Goal: Task Accomplishment & Management: Use online tool/utility

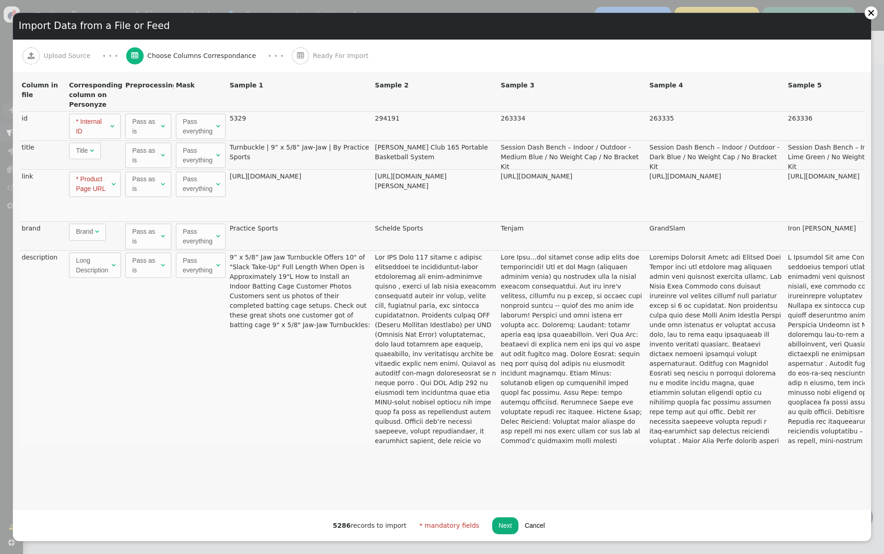
click at [535, 526] on button "Cancel" at bounding box center [534, 525] width 33 height 17
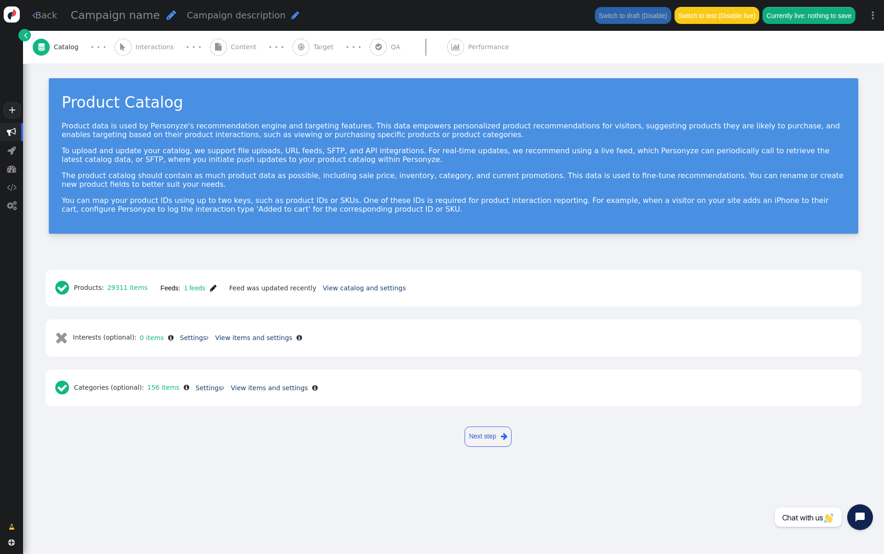
click at [13, 130] on span "" at bounding box center [11, 132] width 9 height 9
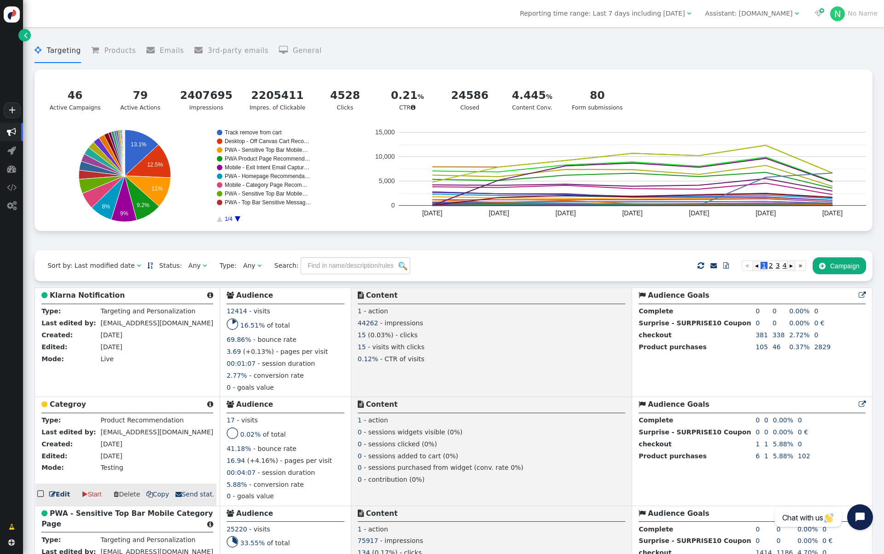
click at [77, 406] on b "Categroy" at bounding box center [68, 404] width 36 height 8
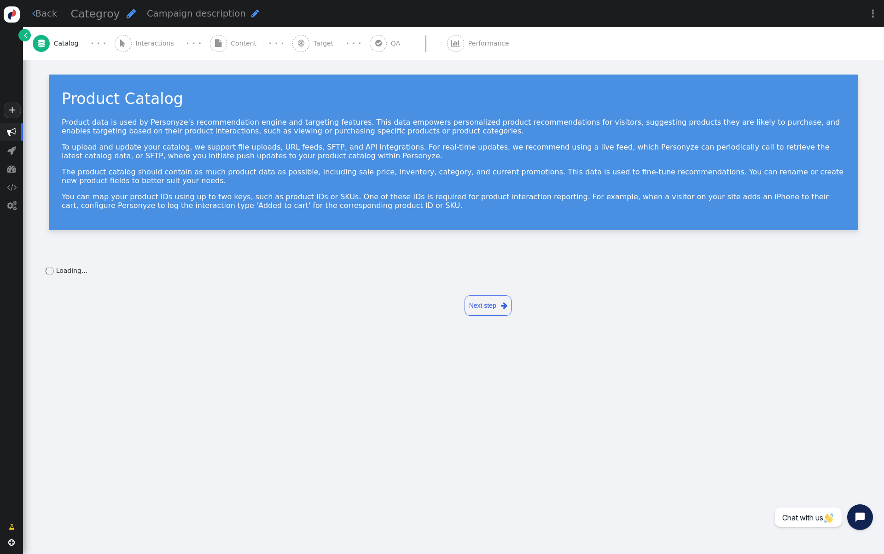
click at [160, 44] on span "Interactions" at bounding box center [156, 44] width 42 height 10
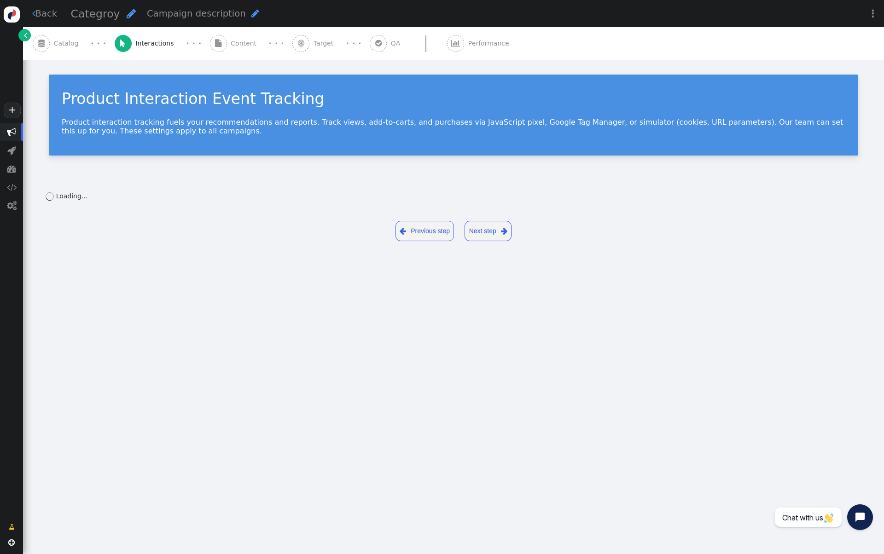
click at [216, 44] on div " Content" at bounding box center [235, 43] width 51 height 33
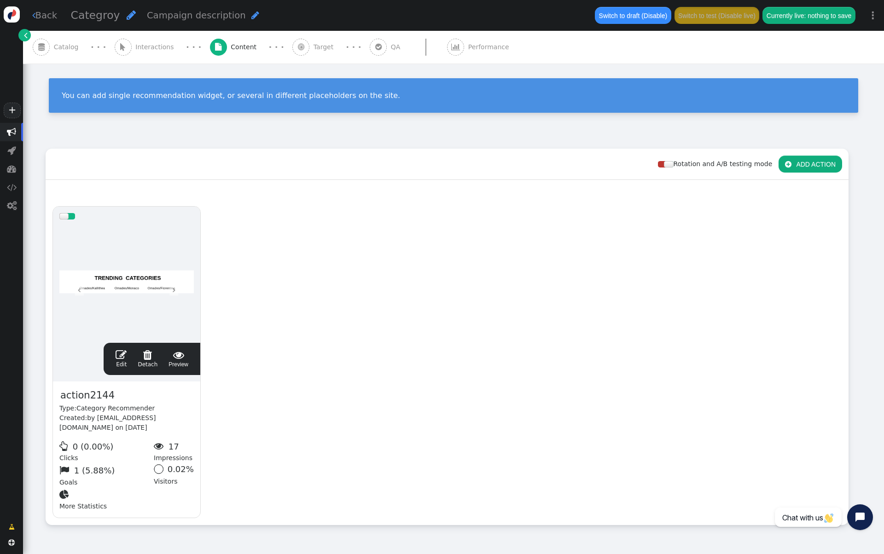
click at [163, 244] on div at bounding box center [126, 281] width 134 height 110
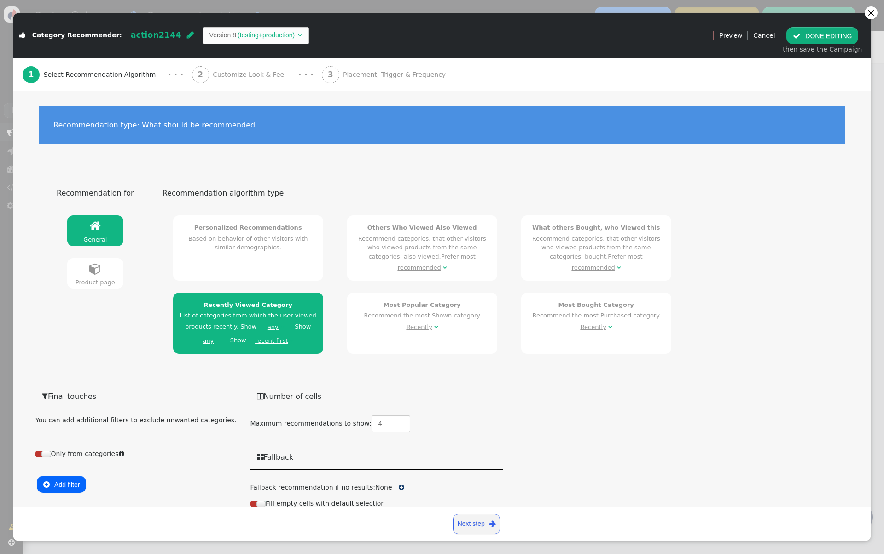
click at [93, 260] on link " Product page" at bounding box center [95, 273] width 56 height 30
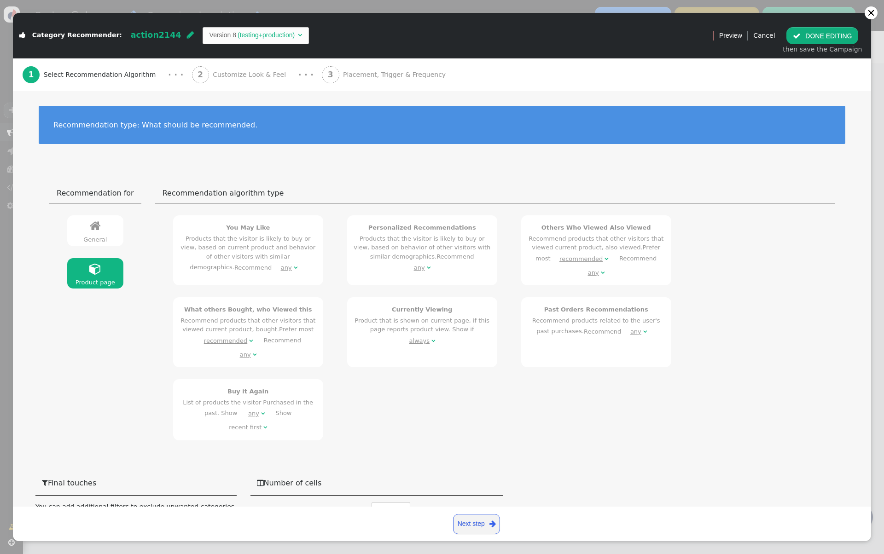
click at [93, 228] on span "" at bounding box center [95, 226] width 11 height 12
